Goal: Task Accomplishment & Management: Manage account settings

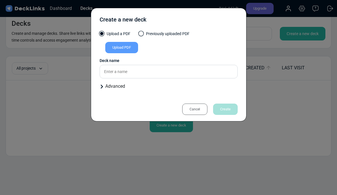
click at [202, 110] on div "Cancel" at bounding box center [194, 109] width 25 height 11
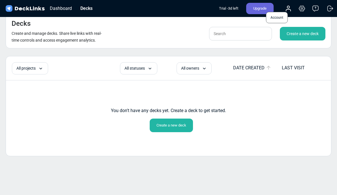
click at [289, 11] on icon at bounding box center [288, 8] width 7 height 7
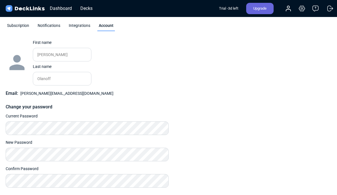
click at [227, 10] on div "Trial - 3 d left" at bounding box center [228, 8] width 19 height 11
click at [231, 9] on div "Trial - 3 d left" at bounding box center [228, 8] width 19 height 11
click at [286, 8] on icon at bounding box center [288, 8] width 7 height 7
click at [301, 8] on icon at bounding box center [302, 8] width 7 height 7
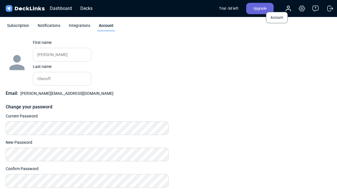
click at [290, 9] on icon at bounding box center [288, 10] width 5 height 2
click at [275, 17] on span "Account" at bounding box center [277, 17] width 22 height 11
click at [20, 25] on div "Subscription" at bounding box center [18, 27] width 25 height 8
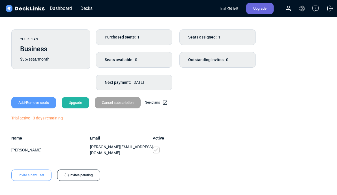
scroll to position [20, 0]
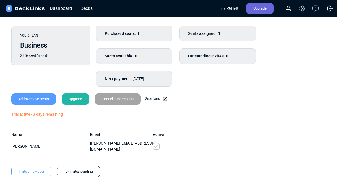
click at [117, 99] on div "Cancel subscription" at bounding box center [118, 98] width 46 height 11
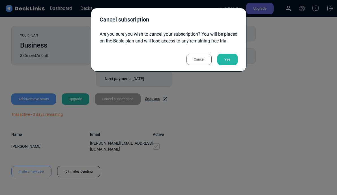
click at [227, 65] on div "Yes" at bounding box center [227, 59] width 20 height 11
